Goal: Task Accomplishment & Management: Complete application form

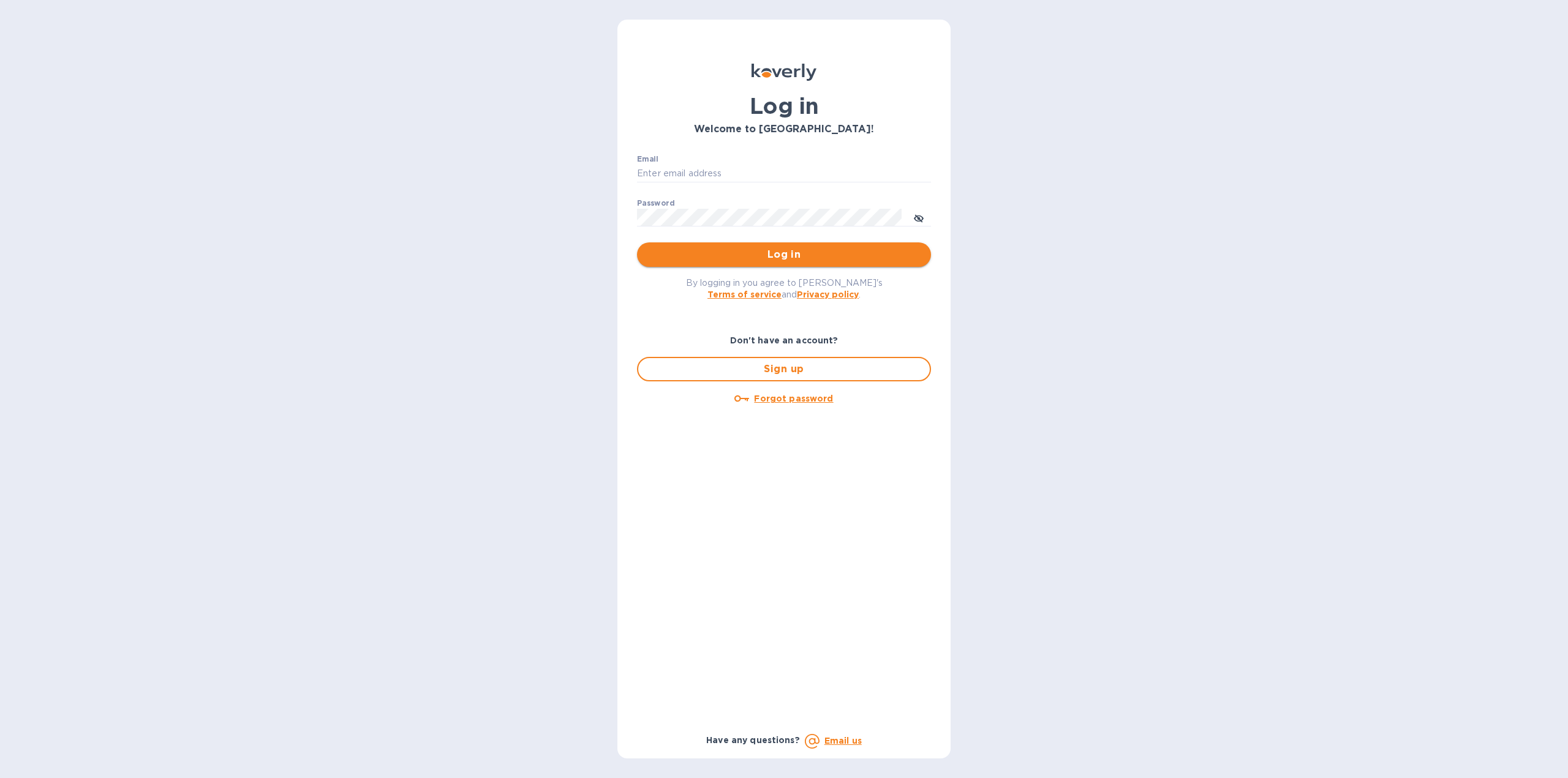
type input "florida.royal.info@gmail.com"
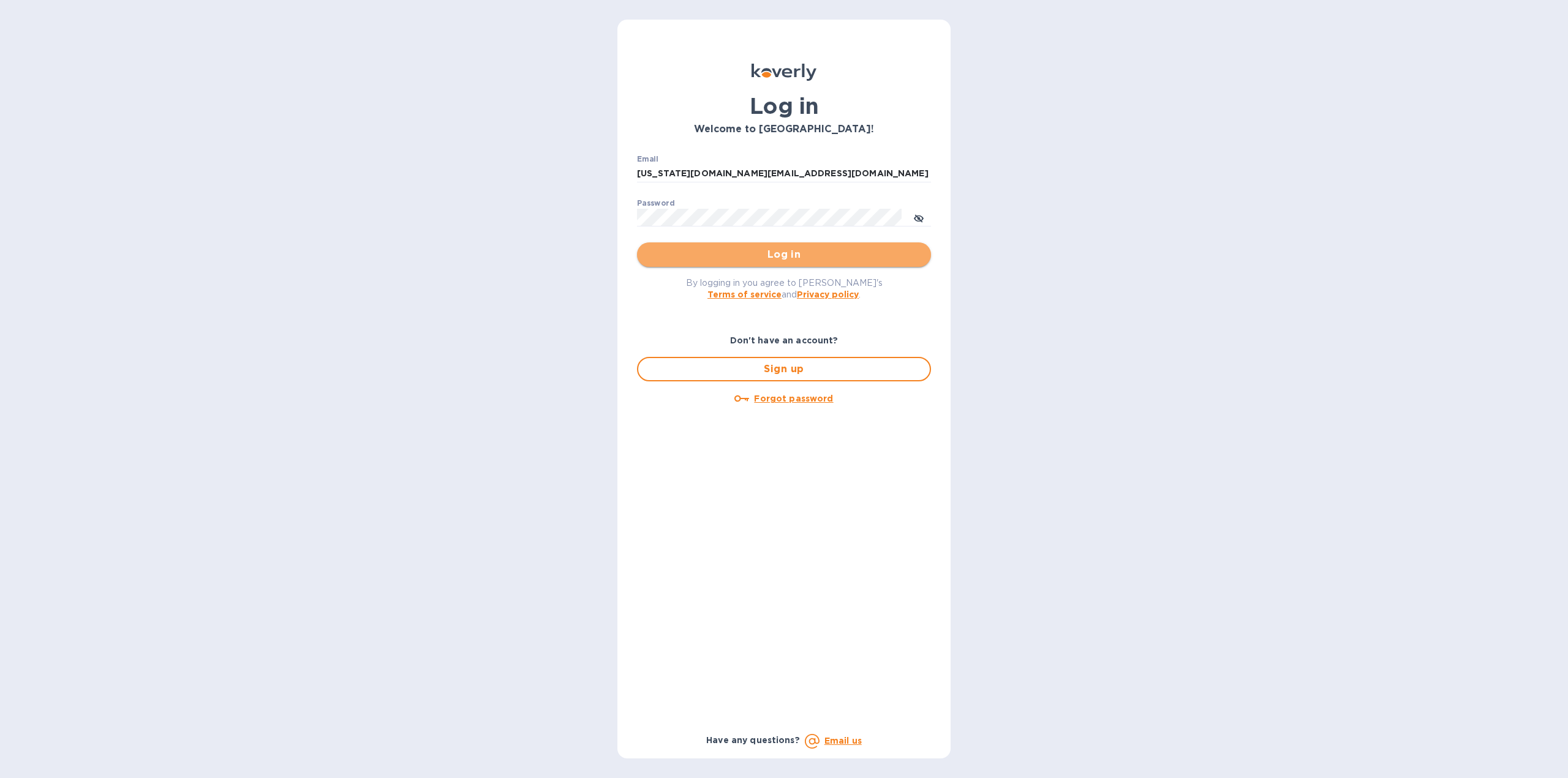
click at [726, 258] on span "Log in" at bounding box center [784, 254] width 274 height 14
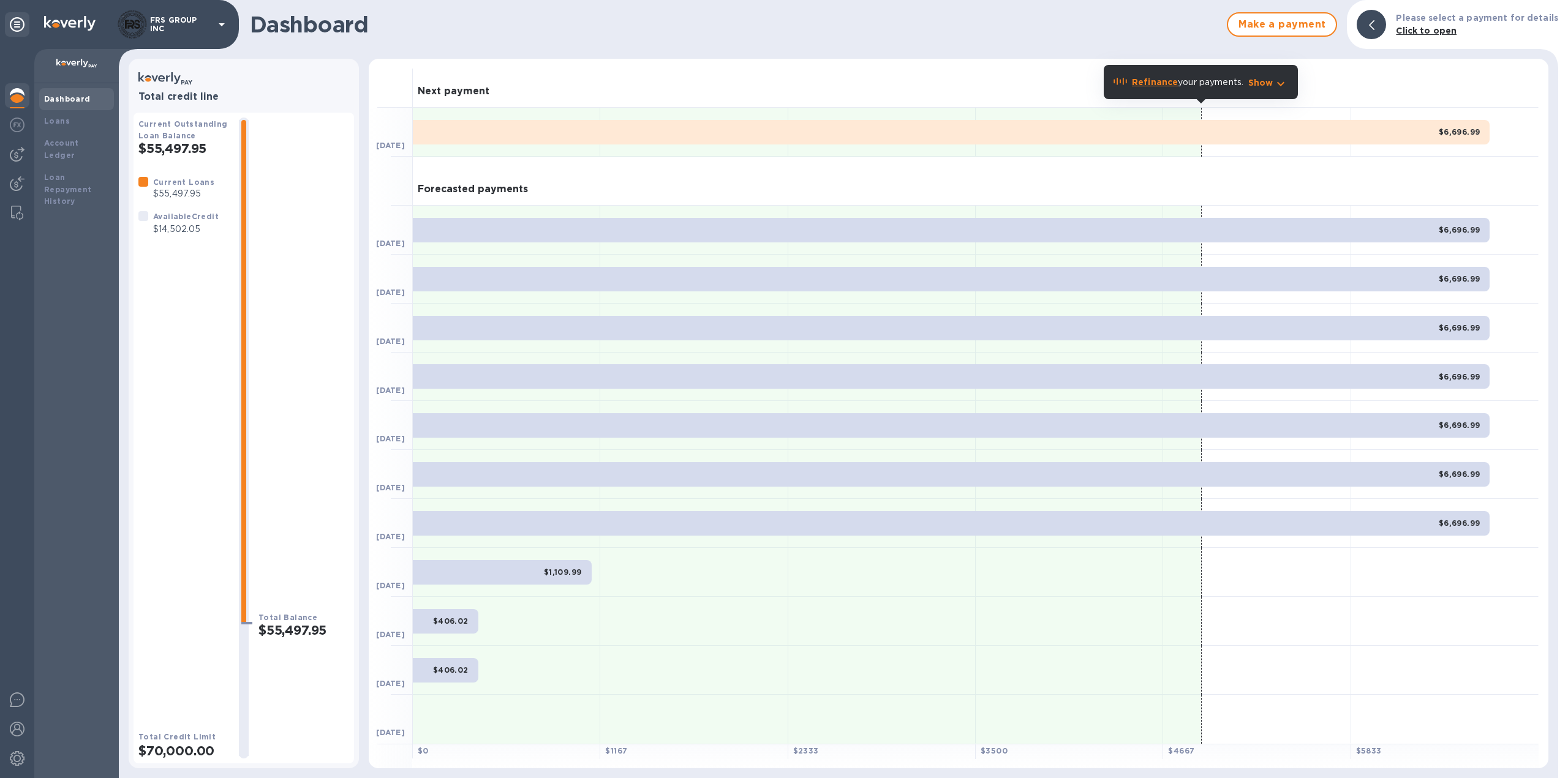
click at [1156, 83] on b "Refinance" at bounding box center [1155, 82] width 46 height 10
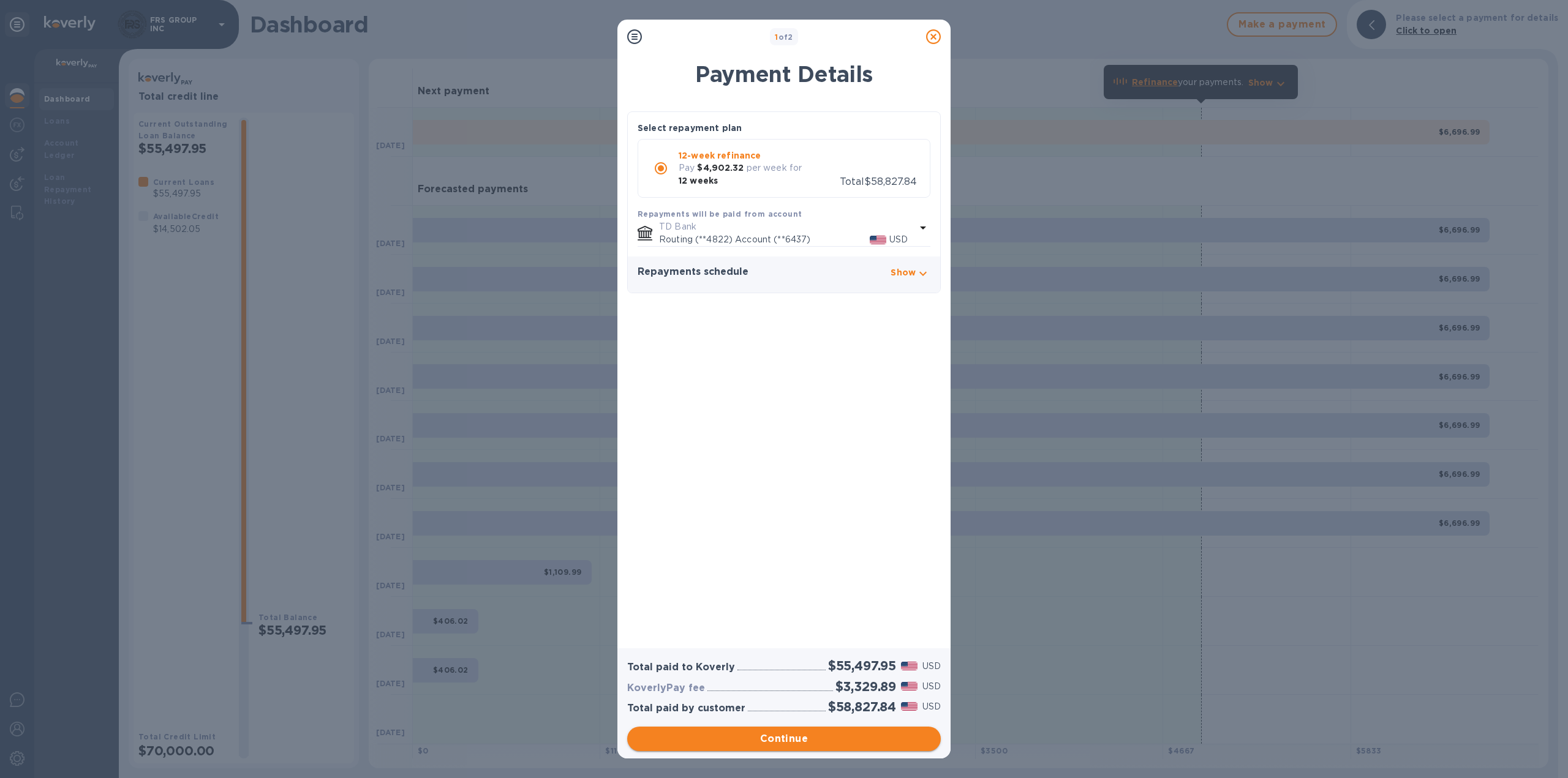
click at [783, 740] on span "Continue" at bounding box center [784, 738] width 294 height 14
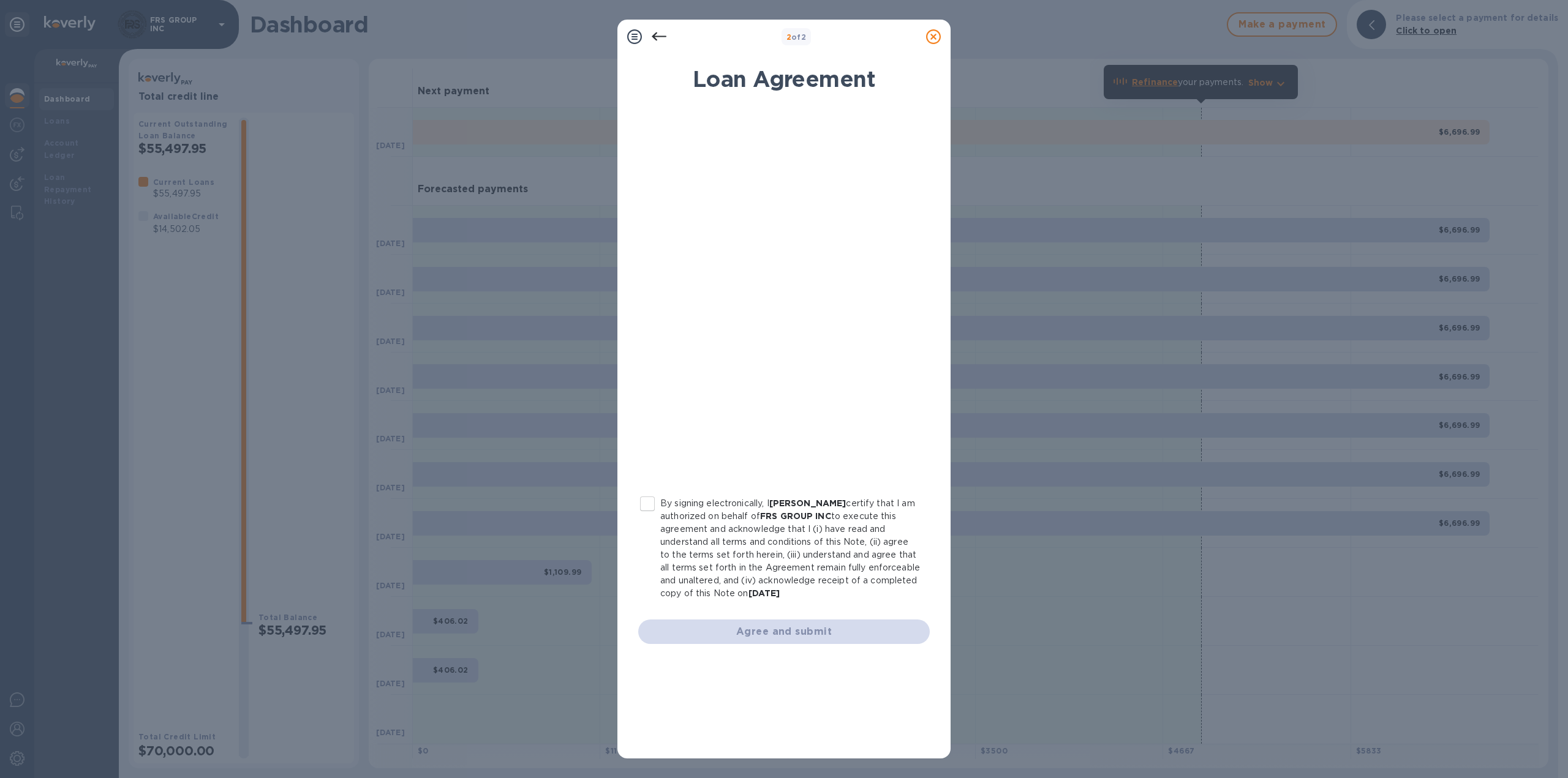
click at [651, 505] on input "By signing electronically, I [PERSON_NAME] certify that I am authorized on beha…" at bounding box center [647, 504] width 26 height 26
checkbox input "true"
click at [789, 620] on button "Agree and submit" at bounding box center [784, 632] width 291 height 25
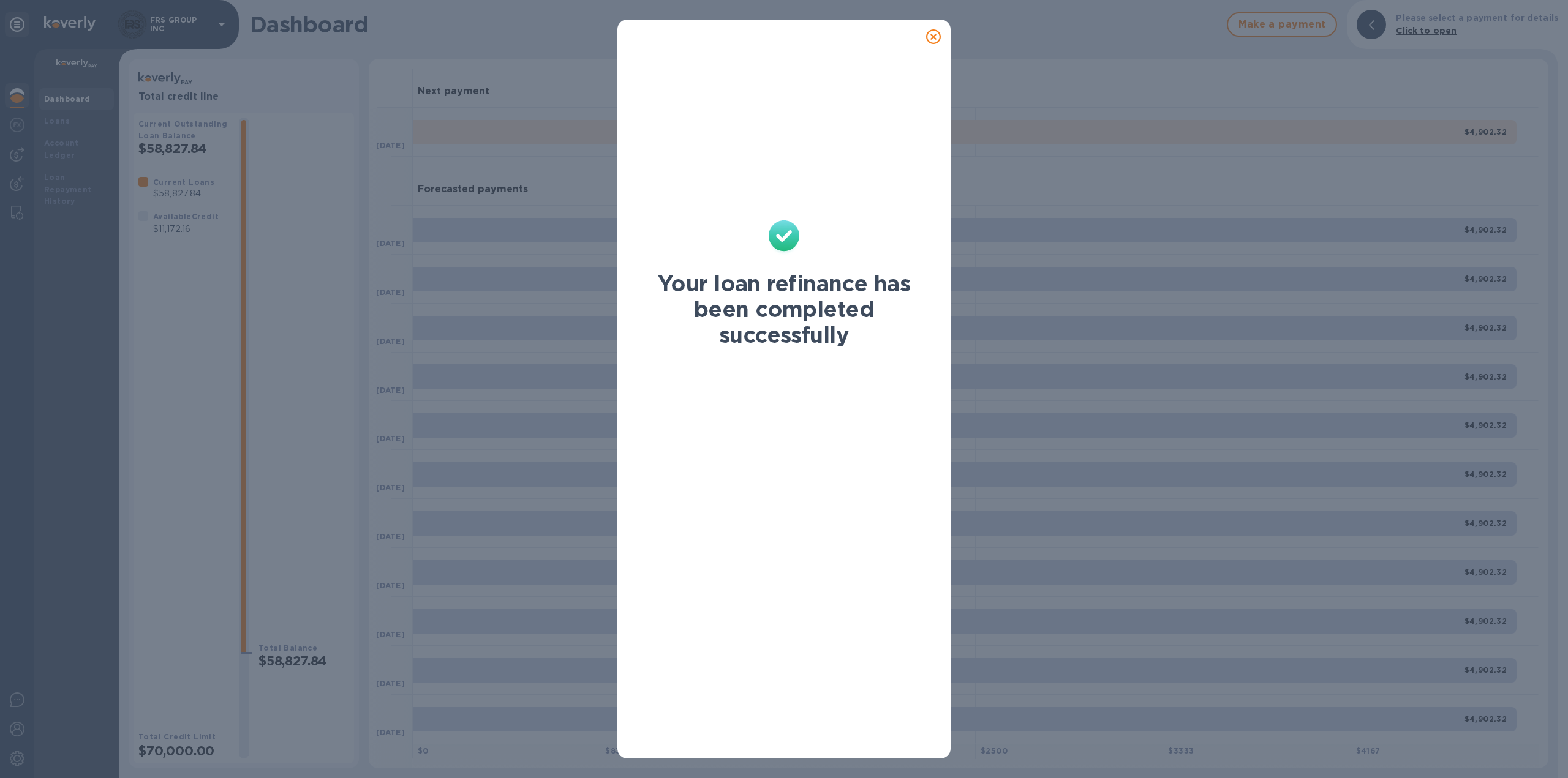
click at [935, 35] on icon at bounding box center [933, 36] width 14 height 14
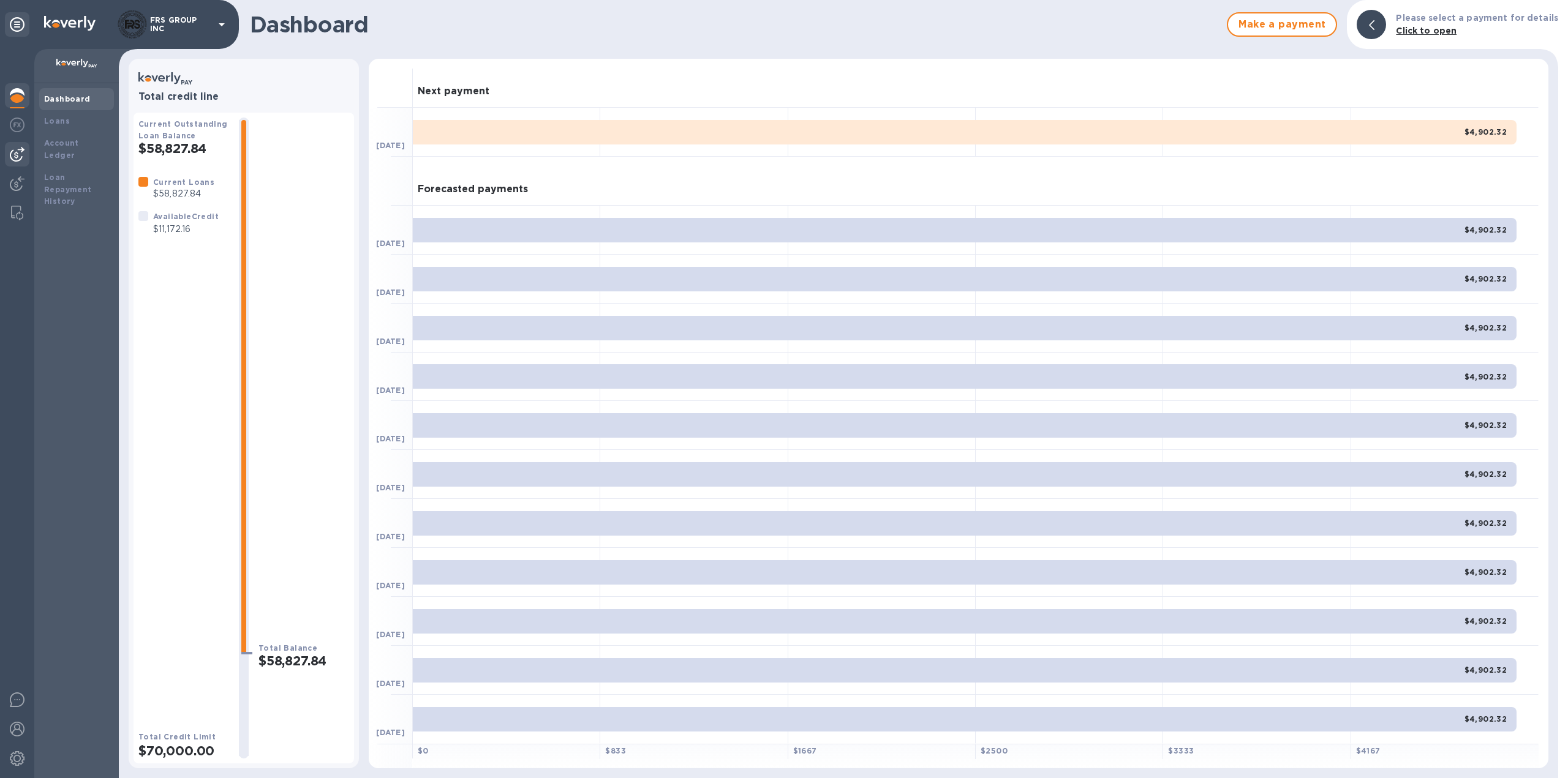
click at [22, 155] on img at bounding box center [16, 153] width 14 height 14
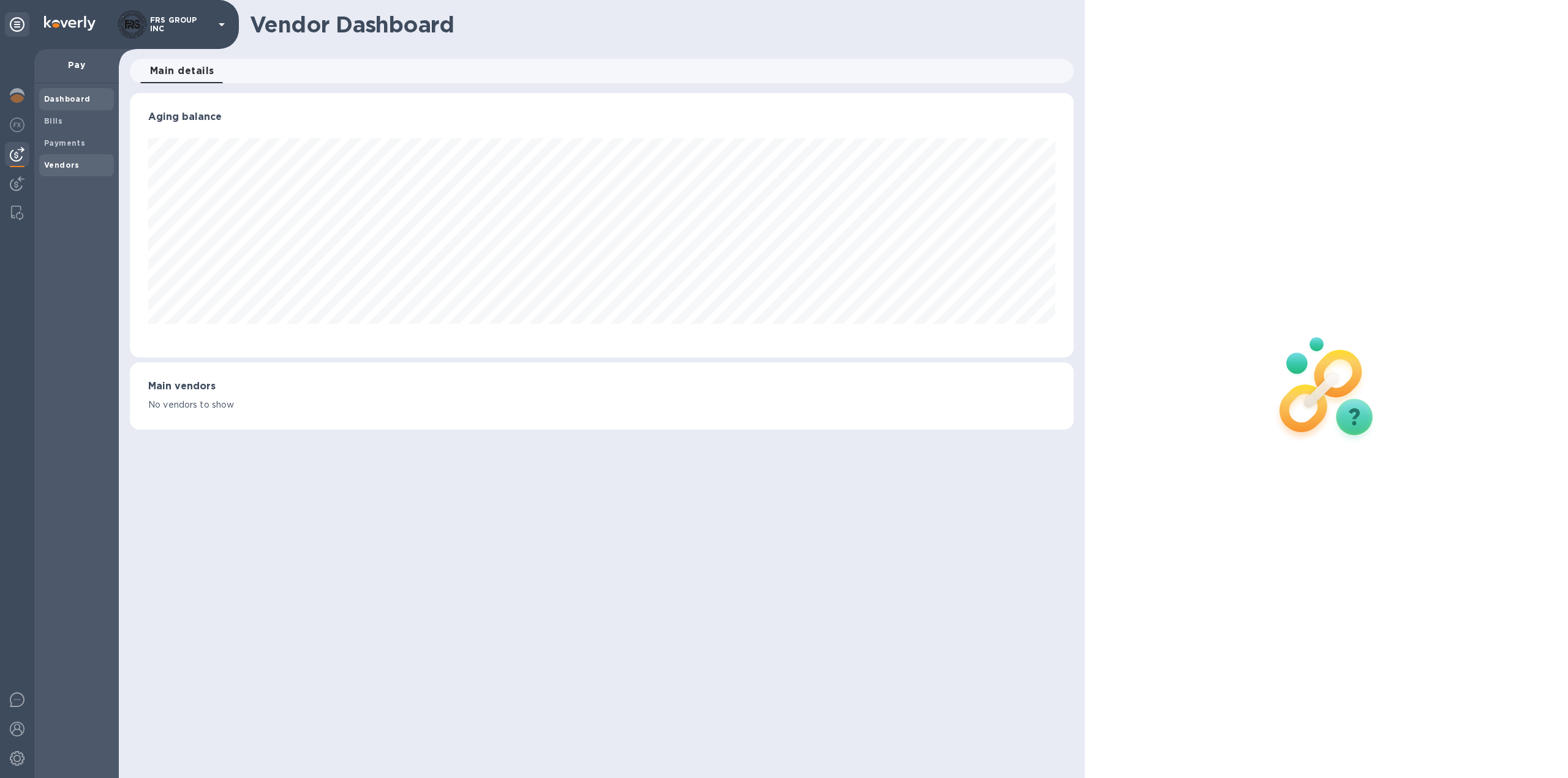
scroll to position [265, 944]
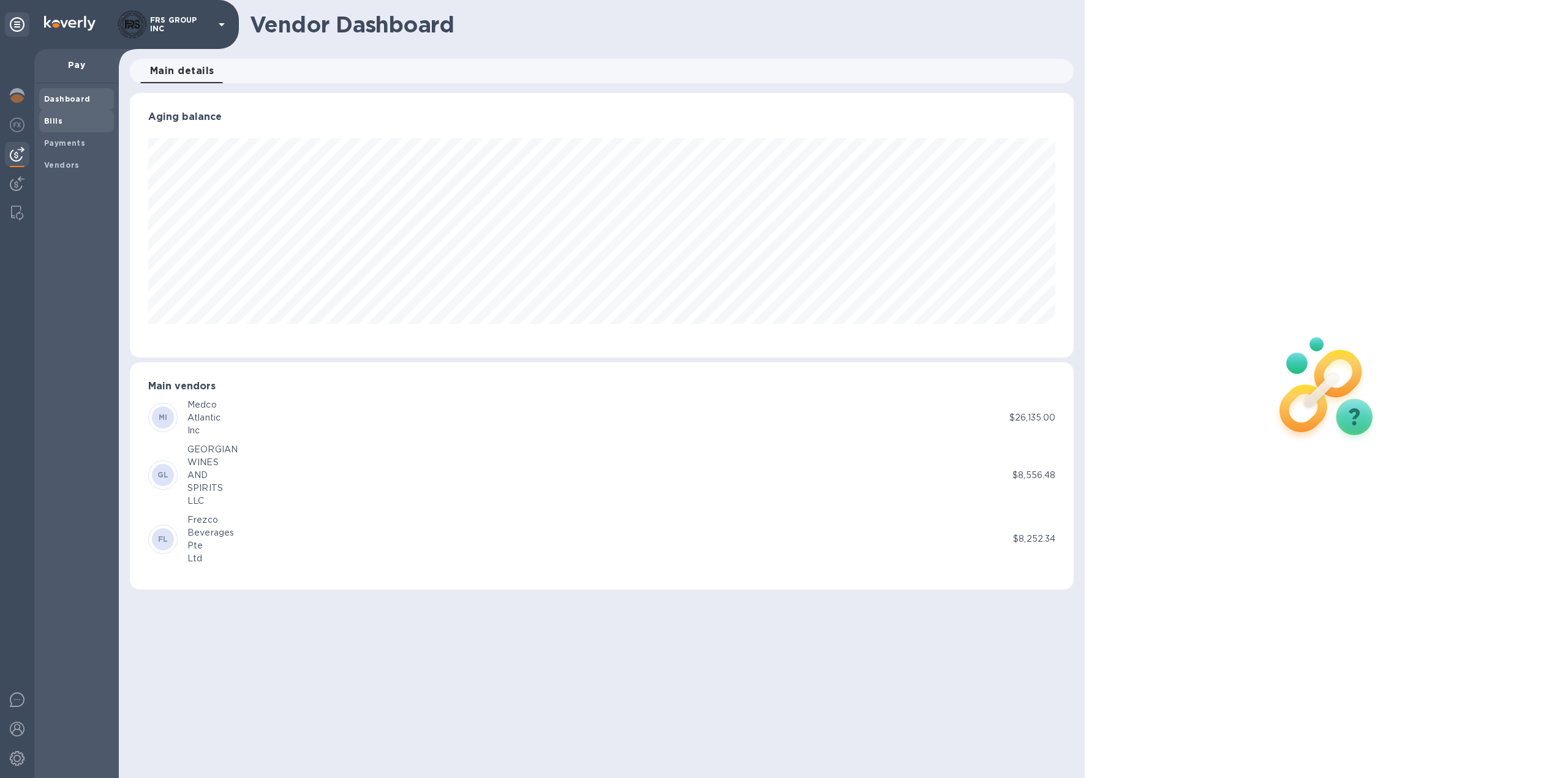
click at [70, 116] on span "Bills" at bounding box center [76, 121] width 65 height 12
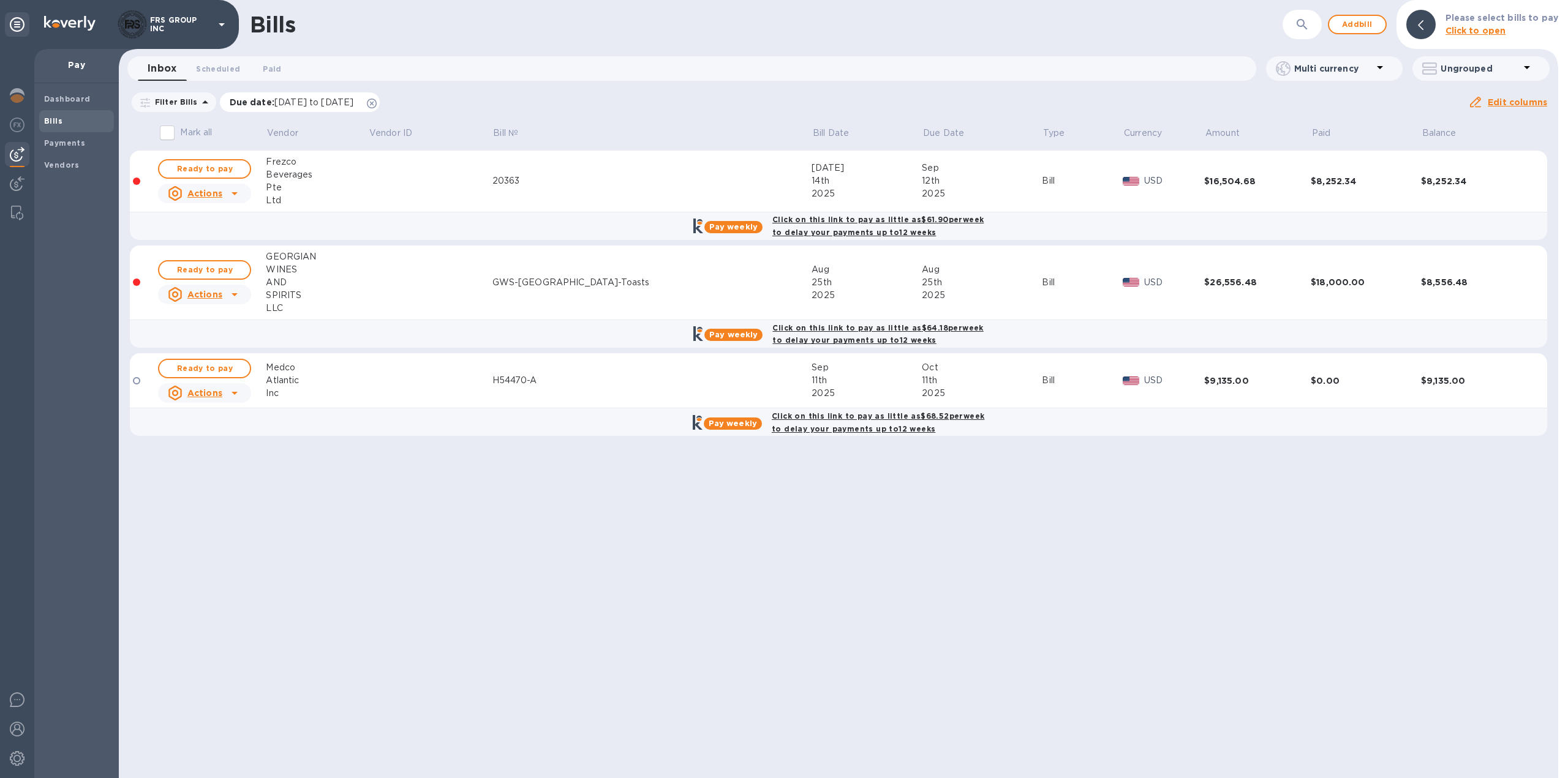
click at [376, 104] on icon at bounding box center [372, 104] width 10 height 10
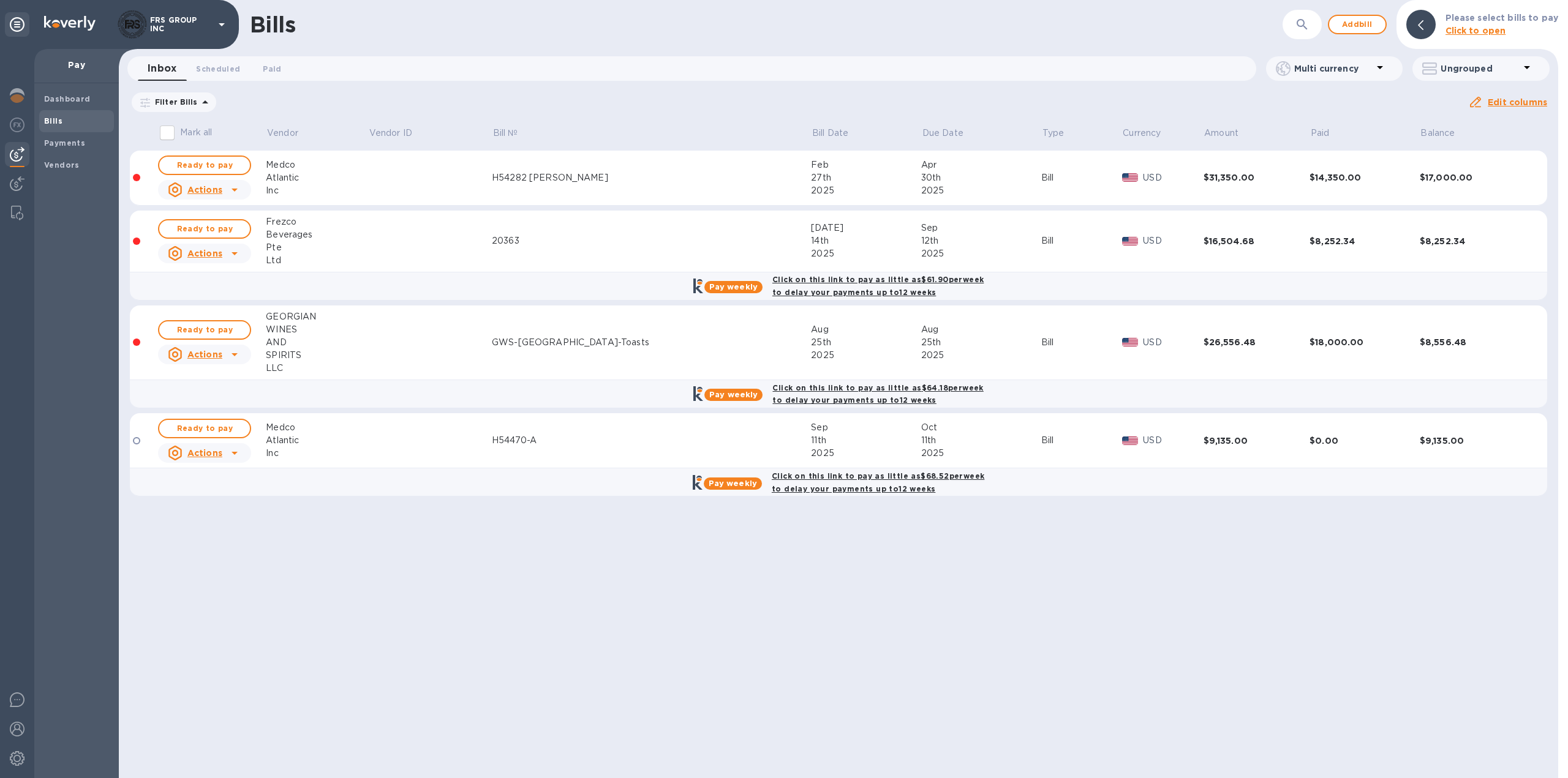
click at [492, 186] on td at bounding box center [430, 178] width 124 height 55
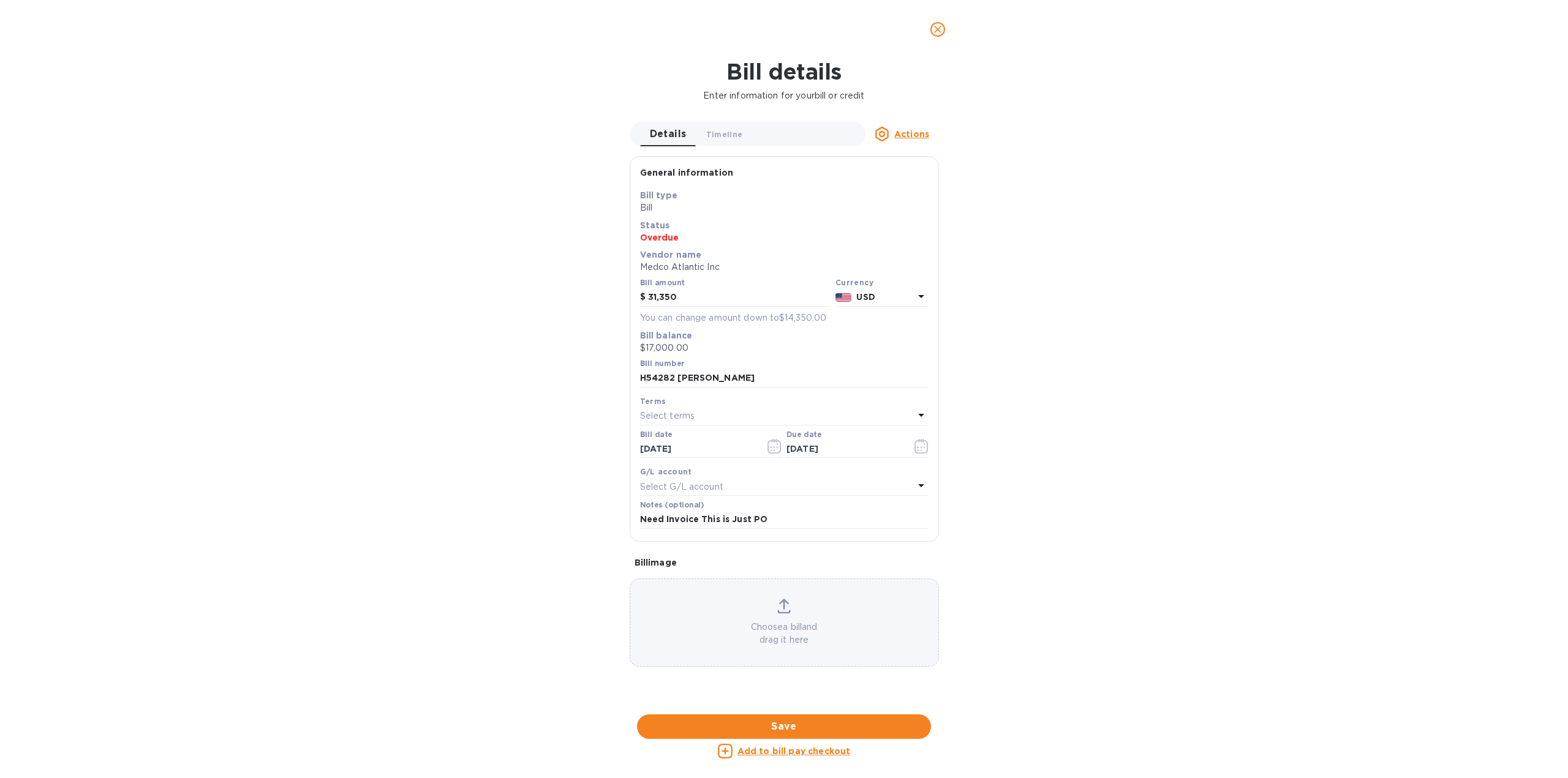
click at [721, 631] on p "Choose a bill and drag it here" at bounding box center [784, 633] width 308 height 26
click at [805, 696] on div at bounding box center [784, 706] width 310 height 19
